Goal: Information Seeking & Learning: Learn about a topic

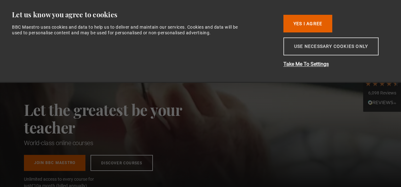
click at [317, 49] on button "Use necessary cookies only" at bounding box center [330, 47] width 95 height 18
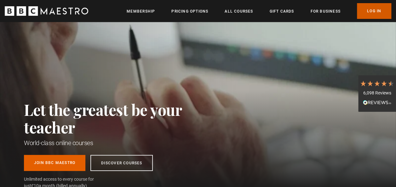
click at [375, 8] on link "Log In" at bounding box center [374, 11] width 34 height 16
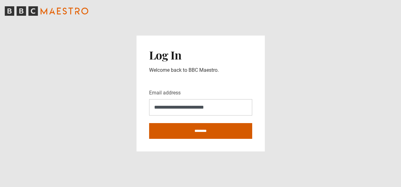
type input "**********"
click at [198, 134] on input "********" at bounding box center [200, 131] width 103 height 16
type input "**********"
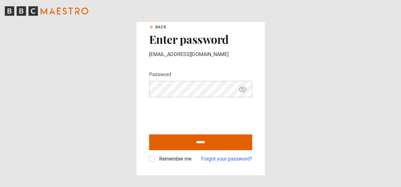
click at [241, 91] on icon "Show password" at bounding box center [243, 90] width 8 height 8
click at [241, 91] on icon "Hide password" at bounding box center [243, 90] width 8 height 8
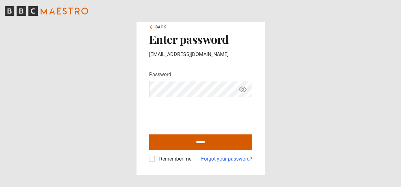
click at [223, 142] on input "******" at bounding box center [200, 143] width 103 height 16
type input "**********"
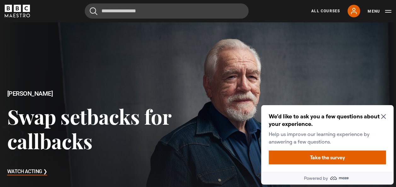
click at [383, 117] on icon "Close Maze Prompt" at bounding box center [383, 116] width 5 height 5
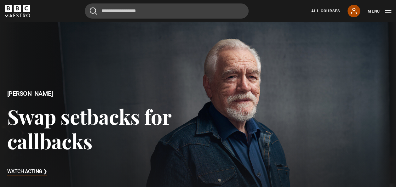
click at [357, 10] on icon at bounding box center [354, 11] width 8 height 8
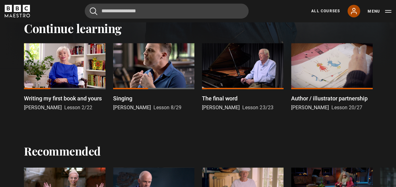
scroll to position [186, 0]
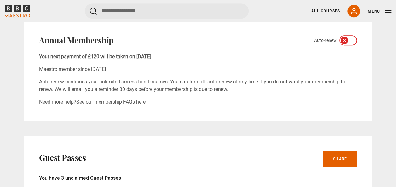
scroll to position [227, 0]
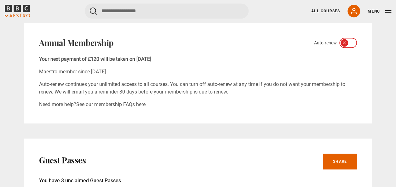
click at [343, 43] on icon at bounding box center [344, 42] width 5 height 5
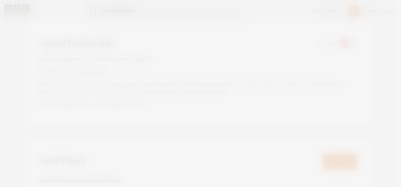
click at [343, 43] on div at bounding box center [200, 93] width 401 height 187
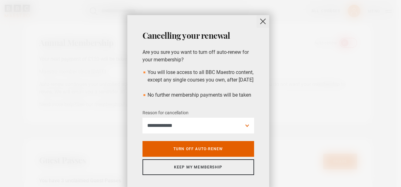
click at [262, 21] on button "close" at bounding box center [263, 21] width 13 height 13
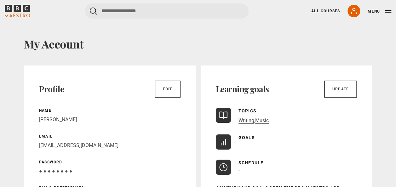
scroll to position [0, 0]
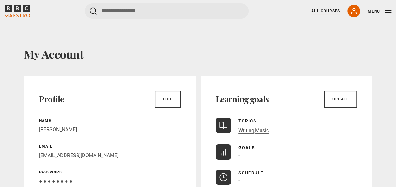
click at [327, 11] on link "All Courses" at bounding box center [325, 11] width 29 height 6
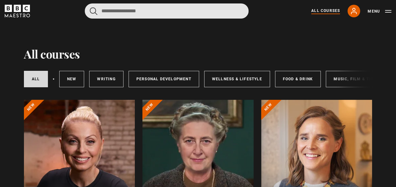
click at [160, 15] on input "Search" at bounding box center [167, 10] width 164 height 15
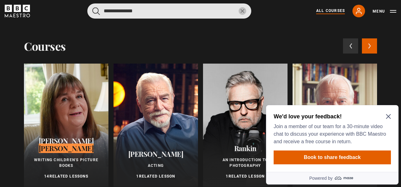
type input "**********"
click at [92, 7] on button "submit" at bounding box center [96, 11] width 8 height 8
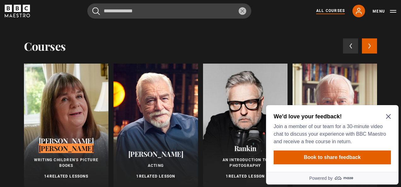
click at [388, 117] on icon "Close Maze Prompt" at bounding box center [388, 116] width 5 height 5
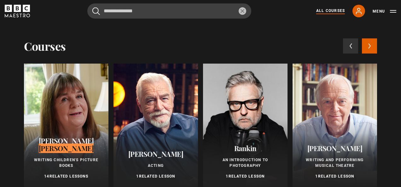
click at [61, 171] on div "Julia Donaldson Writing Children's Picture Books 14 Related Lessons" at bounding box center [66, 158] width 84 height 57
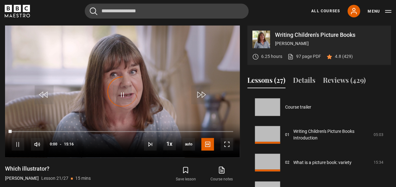
scroll to position [555, 0]
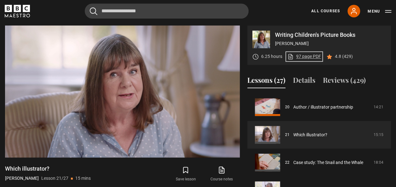
click at [301, 59] on link "97 page PDF (opens in new tab)" at bounding box center [305, 56] width 34 height 7
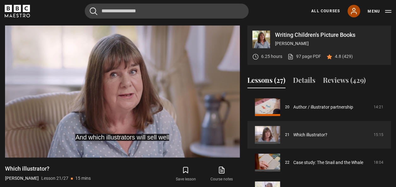
click at [355, 9] on icon at bounding box center [354, 11] width 5 height 6
click at [357, 11] on icon at bounding box center [354, 11] width 8 height 8
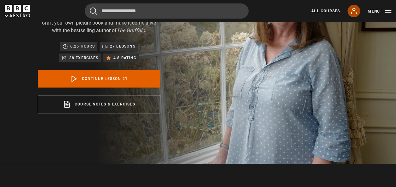
scroll to position [0, 0]
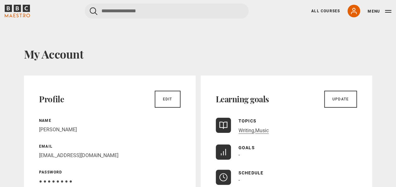
click at [386, 8] on div "Menu" at bounding box center [380, 11] width 24 height 8
click at [376, 11] on button "Menu" at bounding box center [380, 11] width 24 height 6
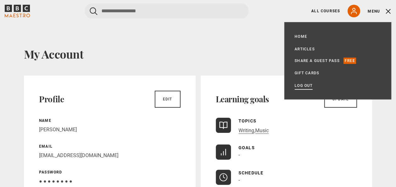
click at [305, 83] on link "Log out" at bounding box center [304, 86] width 18 height 6
